Goal: Find specific fact: Find specific fact

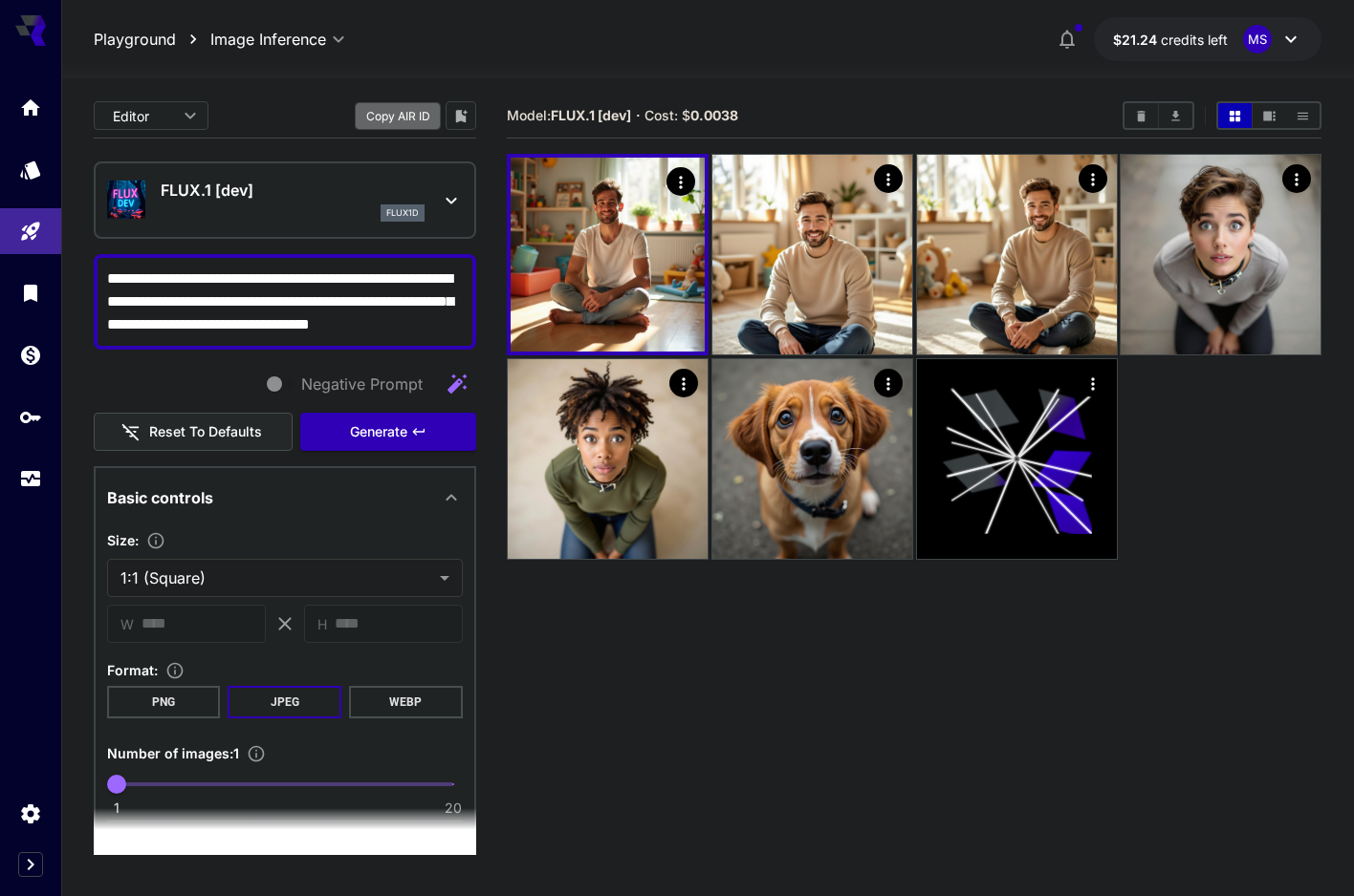
click at [414, 125] on button "Copy AIR ID" at bounding box center [398, 116] width 86 height 28
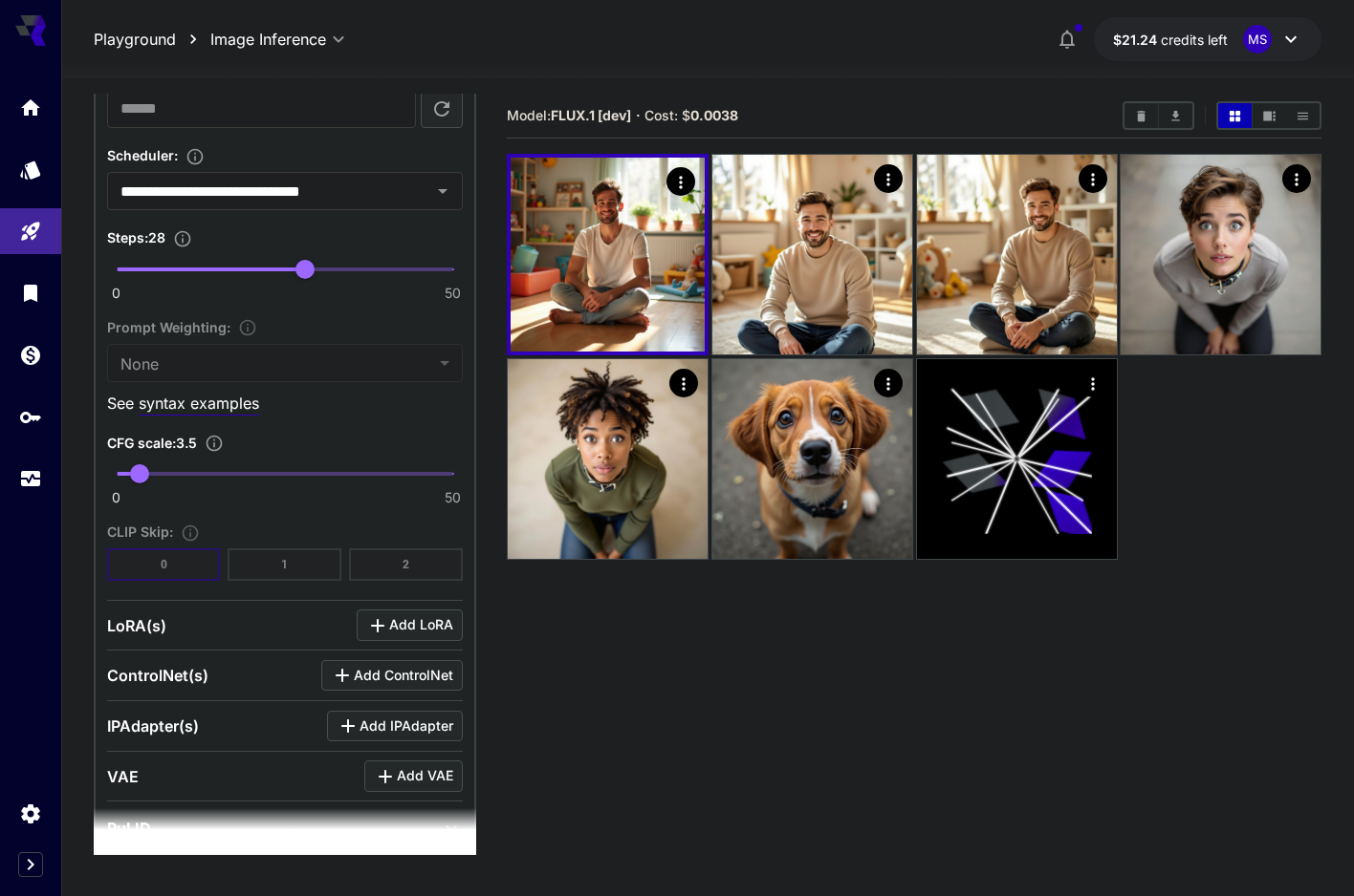
scroll to position [1240, 0]
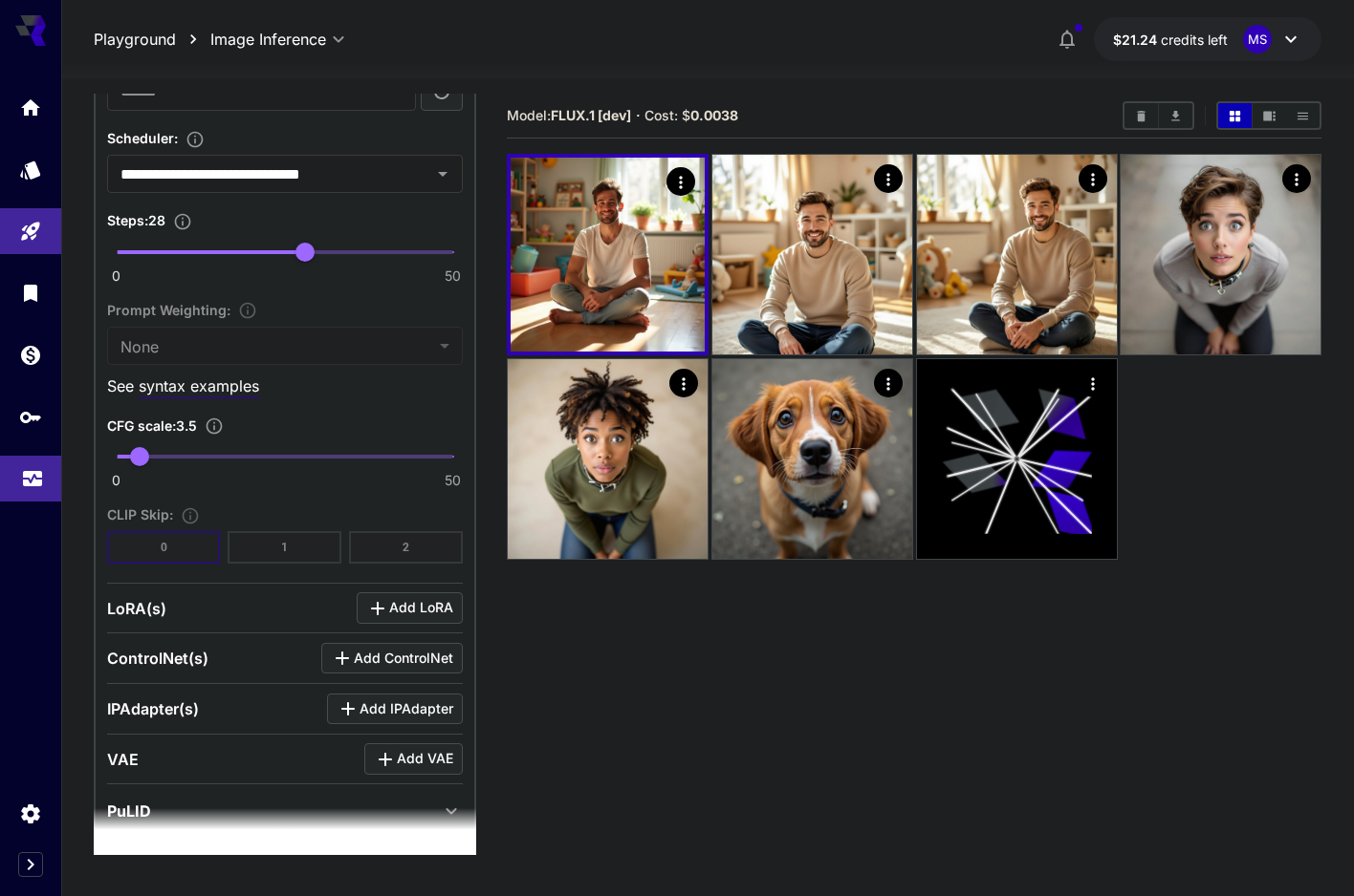
click at [36, 495] on link at bounding box center [30, 478] width 61 height 47
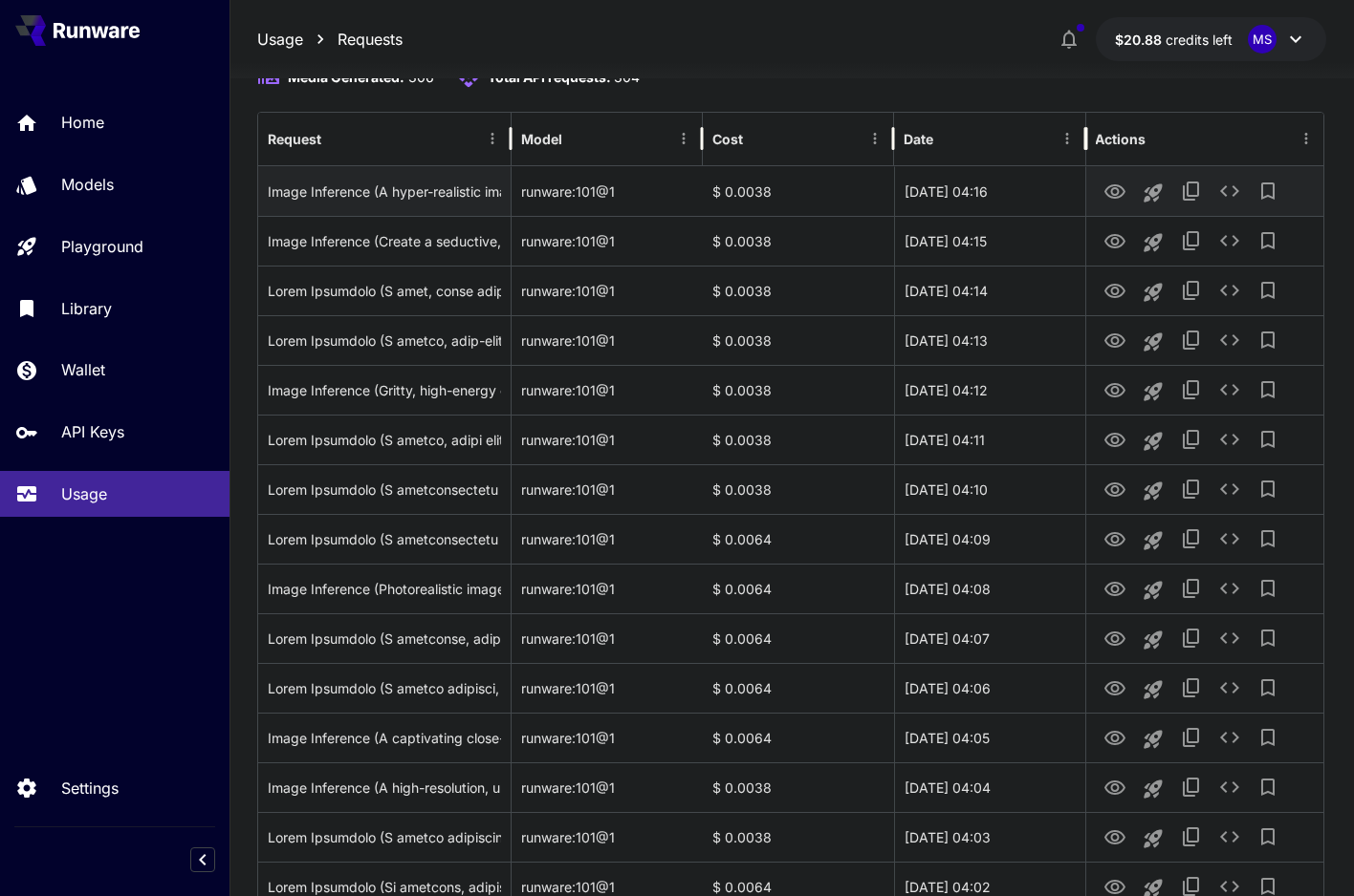
scroll to position [201, 0]
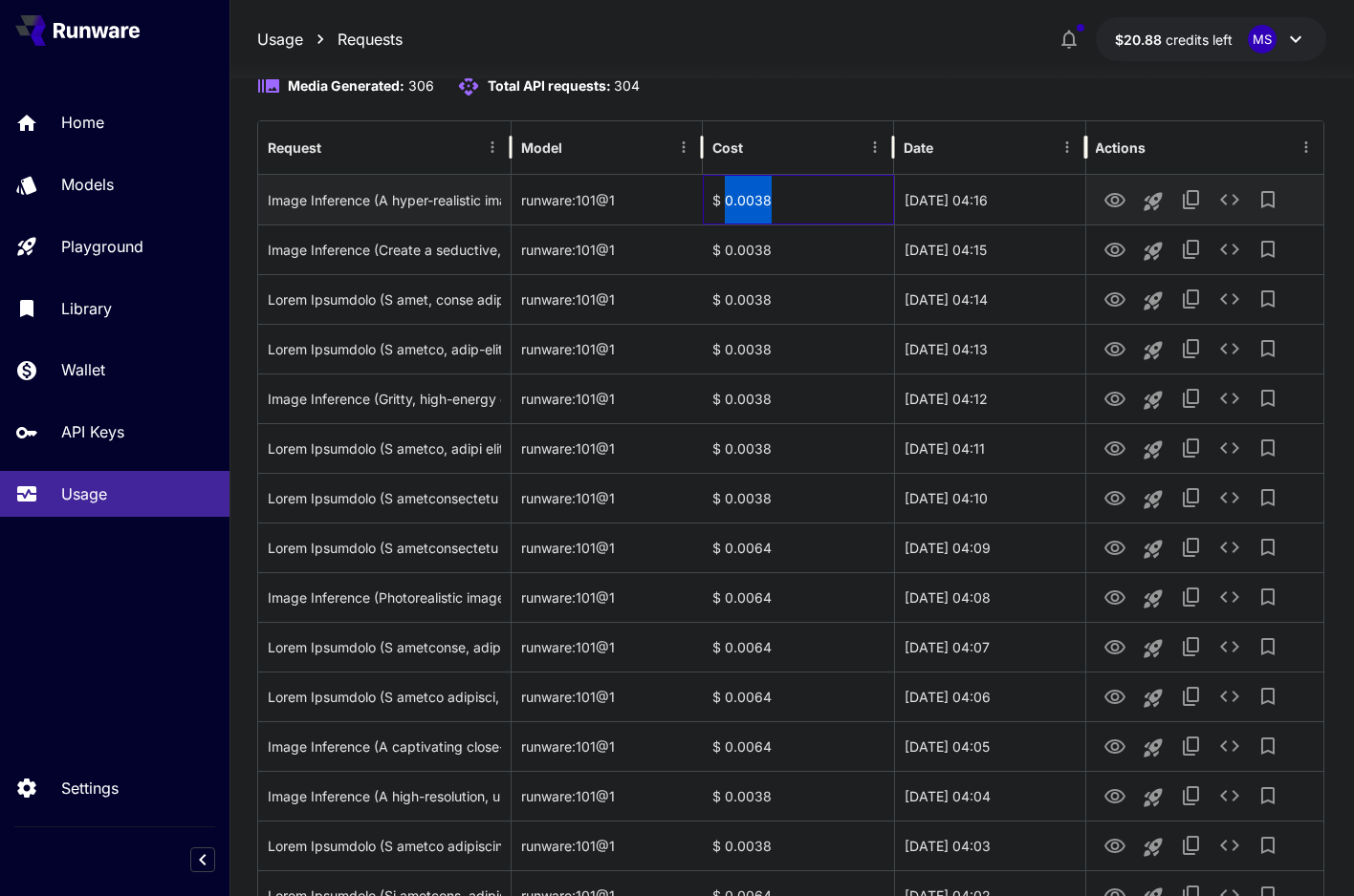
drag, startPoint x: 768, startPoint y: 201, endPoint x: 723, endPoint y: 208, distance: 45.5
click at [723, 208] on div "$ 0.0038" at bounding box center [797, 200] width 191 height 50
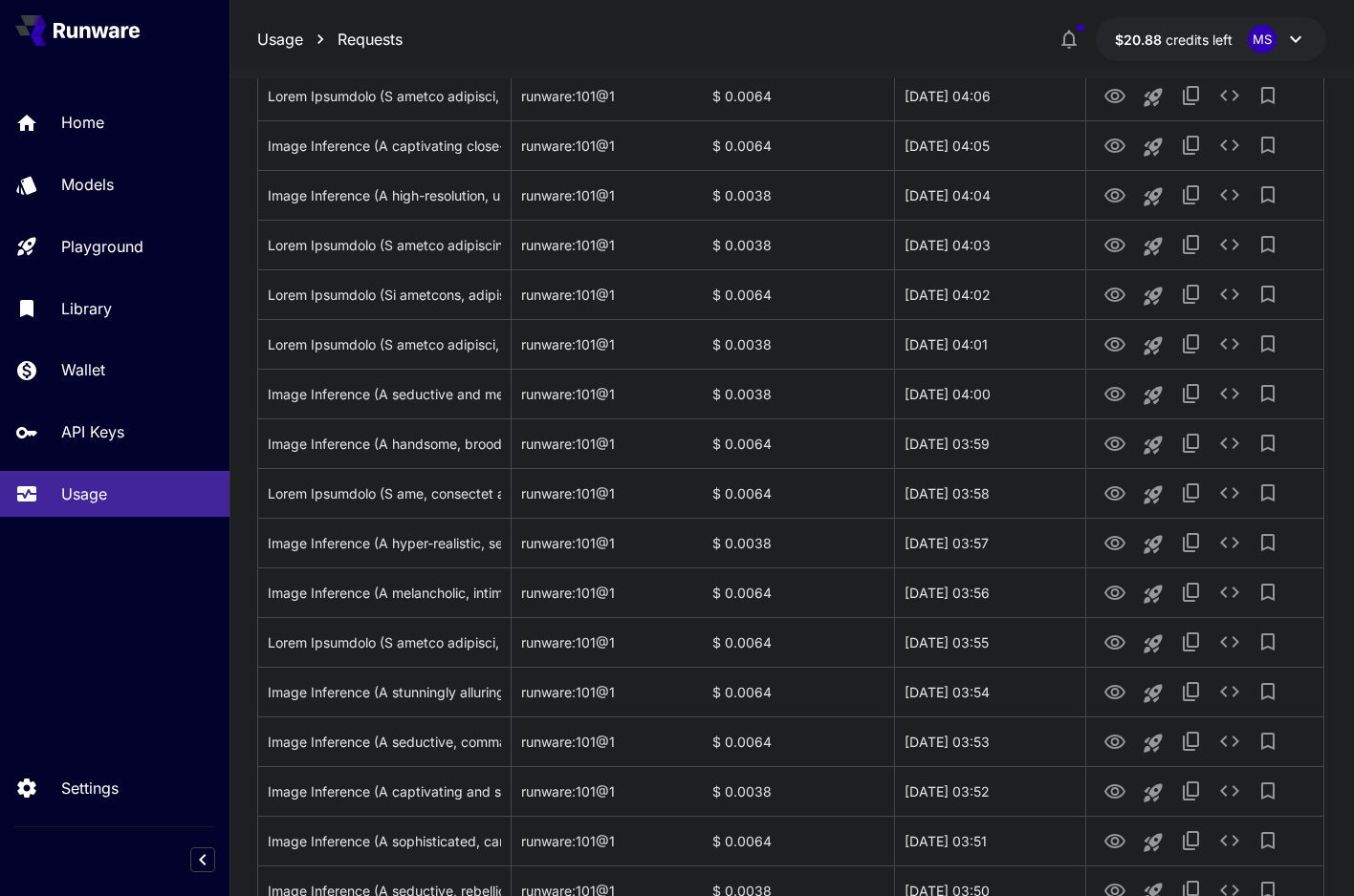
scroll to position [804, 0]
drag, startPoint x: 767, startPoint y: 296, endPoint x: 718, endPoint y: 298, distance: 49.0
click at [718, 298] on div "$ 0.0064" at bounding box center [797, 293] width 191 height 50
copy div "0.0064"
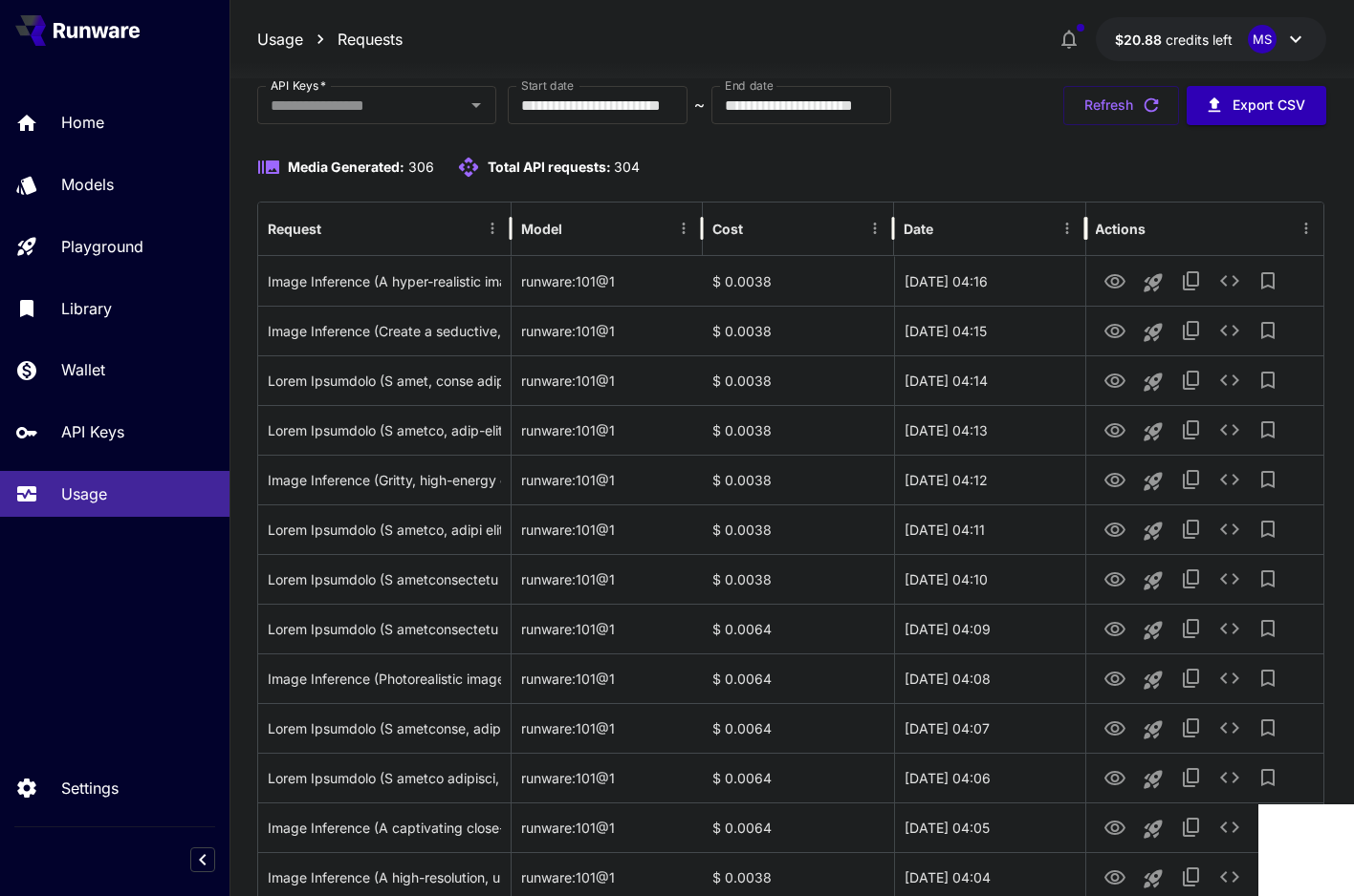
scroll to position [0, 0]
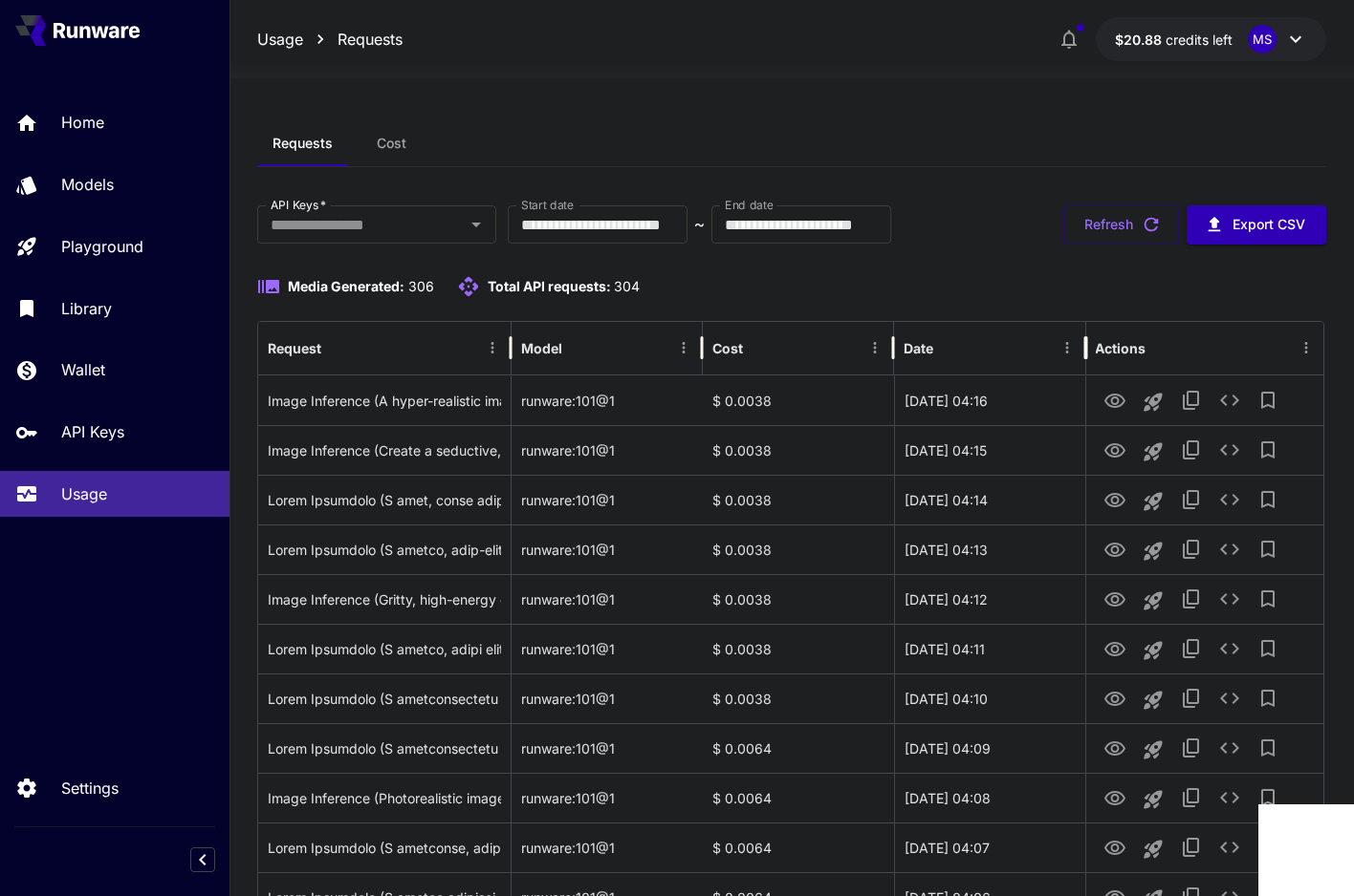
click at [819, 143] on div "Requests Cost" at bounding box center [790, 144] width 1068 height 47
